Goal: Information Seeking & Learning: Learn about a topic

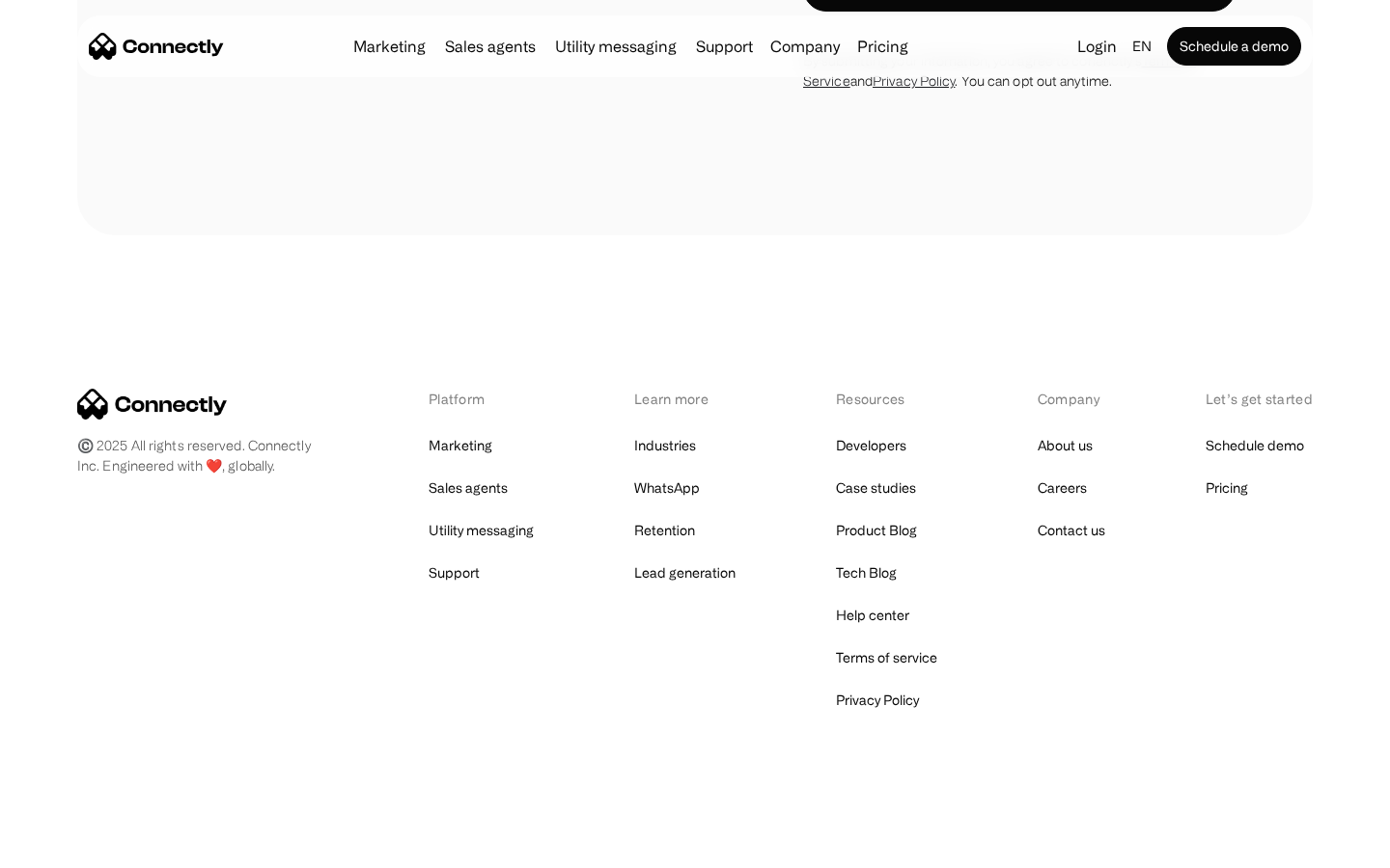
scroll to position [5470, 0]
